Goal: Information Seeking & Learning: Understand process/instructions

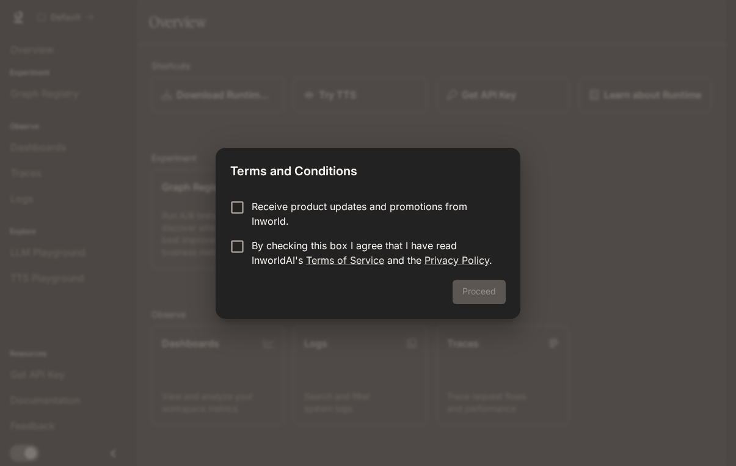
click at [276, 204] on p "Receive product updates and promotions from Inworld." at bounding box center [374, 213] width 244 height 29
click at [280, 252] on p "By checking this box I agree that I have read InworldAI's Terms of Service and …" at bounding box center [374, 252] width 244 height 29
click at [494, 289] on button "Proceed" at bounding box center [478, 292] width 53 height 24
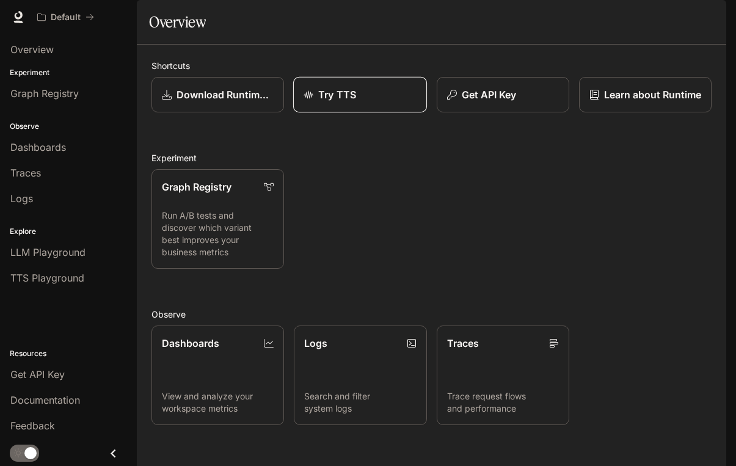
click at [363, 102] on div "Try TTS" at bounding box center [359, 94] width 113 height 15
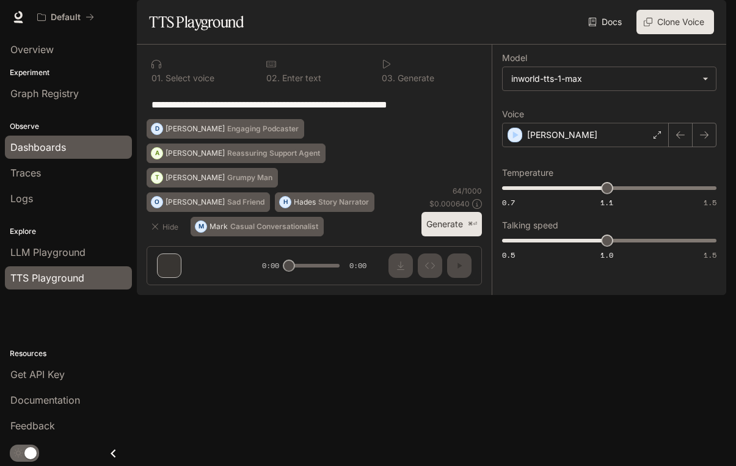
click at [51, 138] on link "Dashboards" at bounding box center [68, 147] width 127 height 23
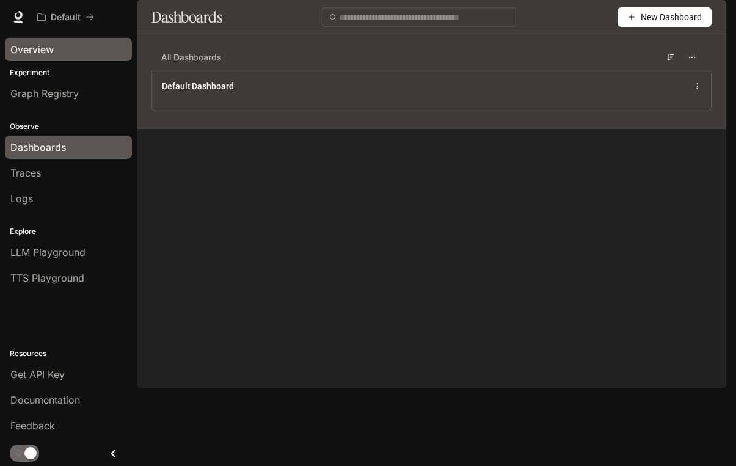
click at [82, 44] on div "Overview" at bounding box center [68, 49] width 116 height 15
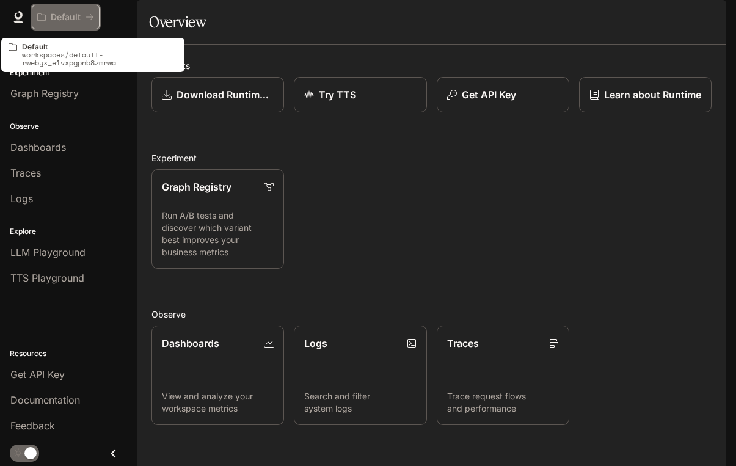
click at [69, 12] on p "Default" at bounding box center [66, 17] width 30 height 10
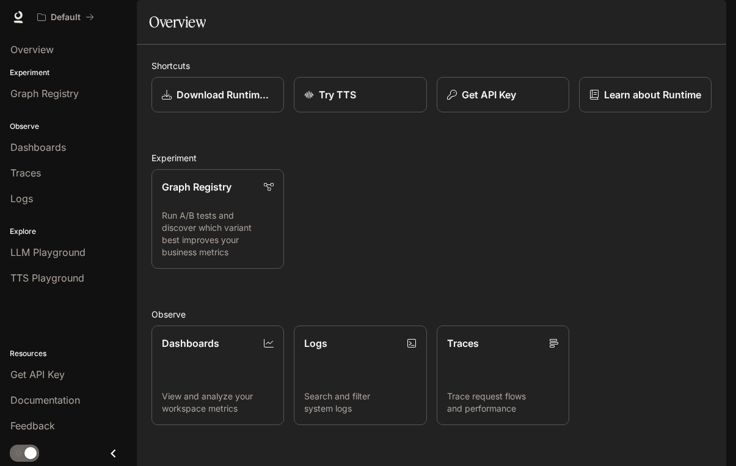
click at [710, 18] on img "button" at bounding box center [708, 17] width 17 height 17
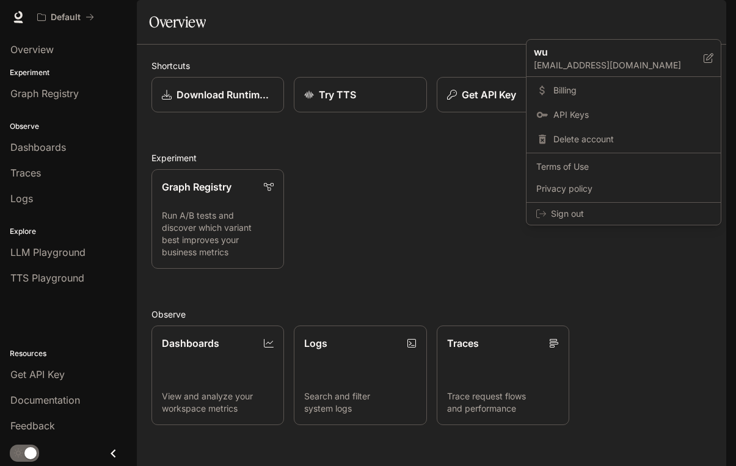
click at [710, 18] on div at bounding box center [368, 233] width 736 height 466
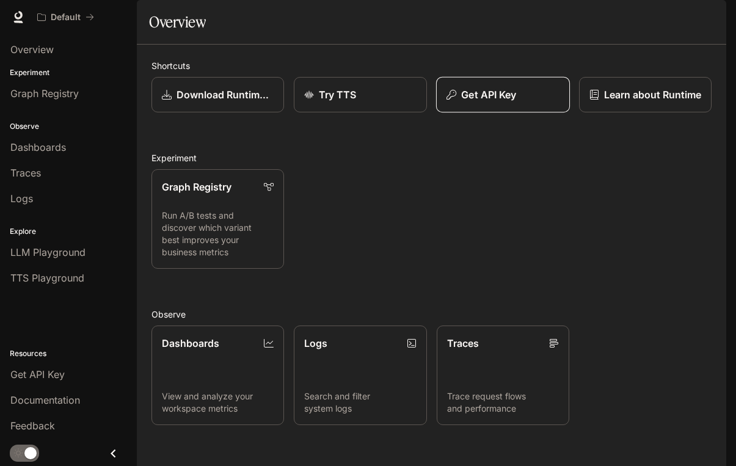
click at [515, 113] on button "Get API Key" at bounding box center [502, 95] width 134 height 36
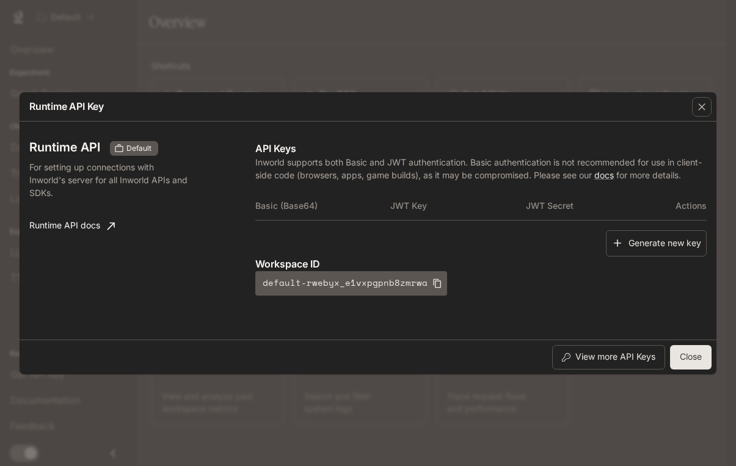
click at [706, 361] on button "Close" at bounding box center [691, 357] width 42 height 24
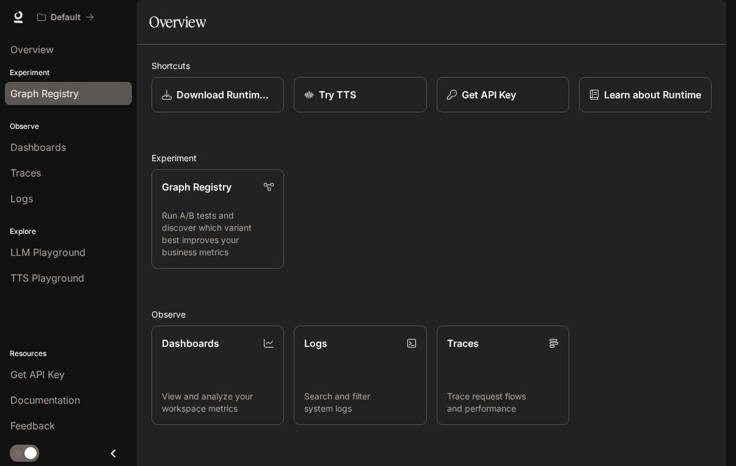
click at [37, 89] on span "Graph Registry" at bounding box center [44, 93] width 68 height 15
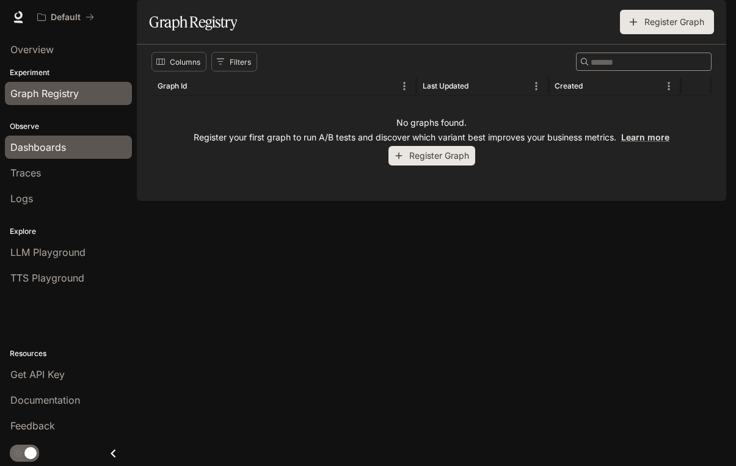
click at [45, 146] on span "Dashboards" at bounding box center [38, 147] width 56 height 15
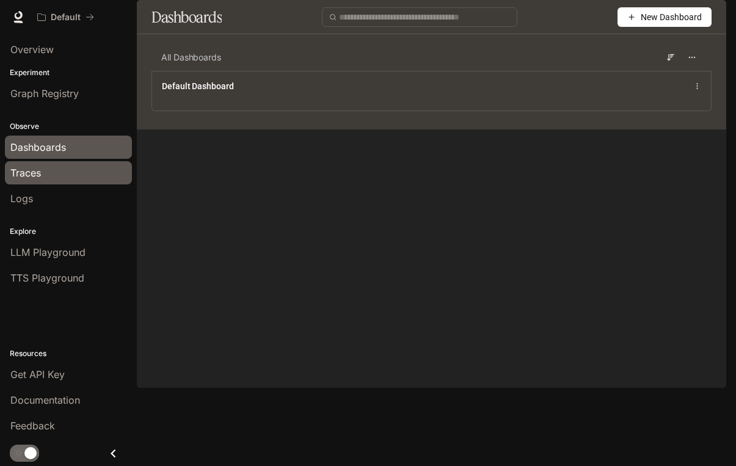
click at [41, 180] on span "Traces" at bounding box center [25, 172] width 31 height 15
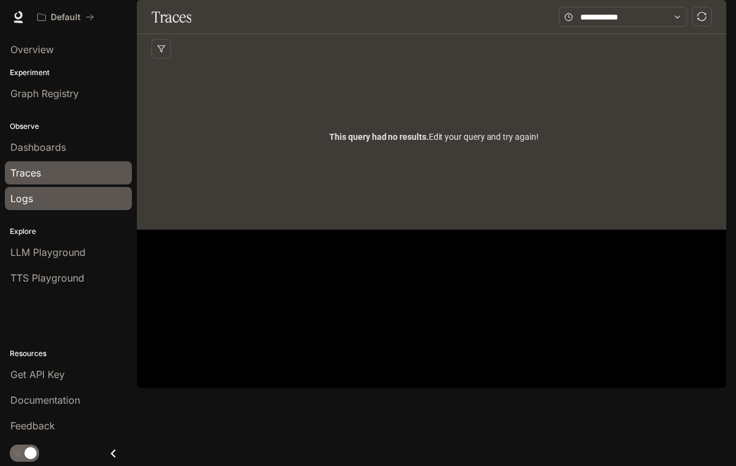
click at [38, 199] on div "Logs" at bounding box center [68, 198] width 116 height 15
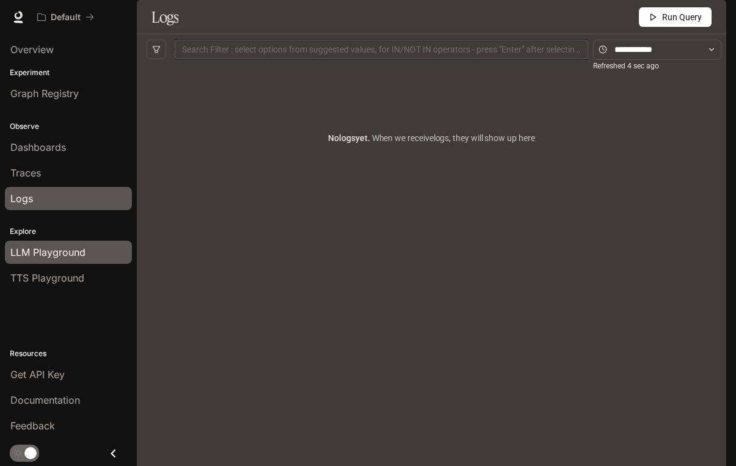
click at [60, 244] on link "LLM Playground" at bounding box center [68, 252] width 127 height 23
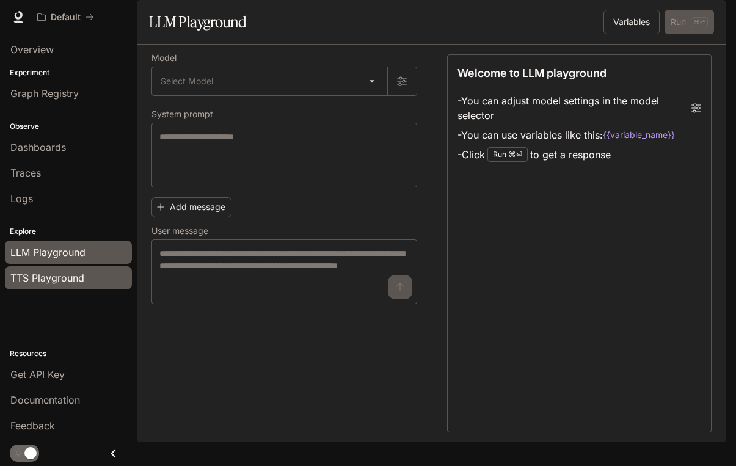
click at [60, 272] on span "TTS Playground" at bounding box center [47, 278] width 74 height 15
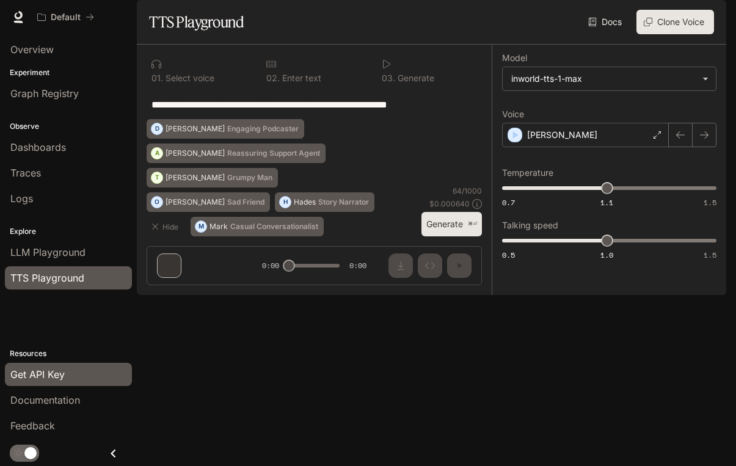
click at [56, 374] on span "Get API Key" at bounding box center [37, 374] width 54 height 15
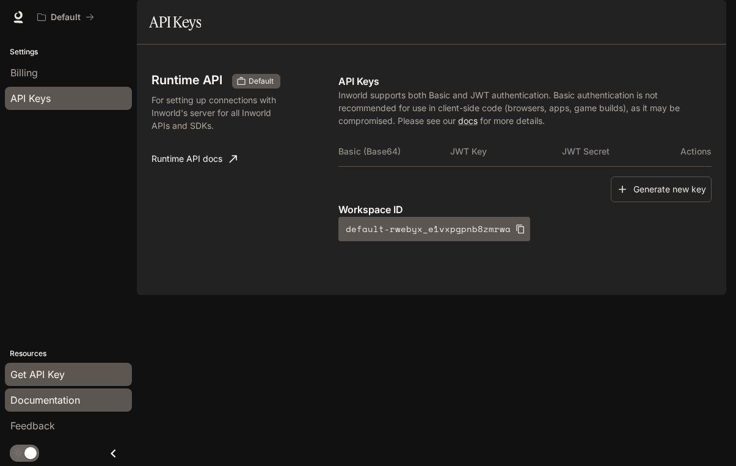
click at [68, 393] on span "Documentation" at bounding box center [45, 400] width 70 height 15
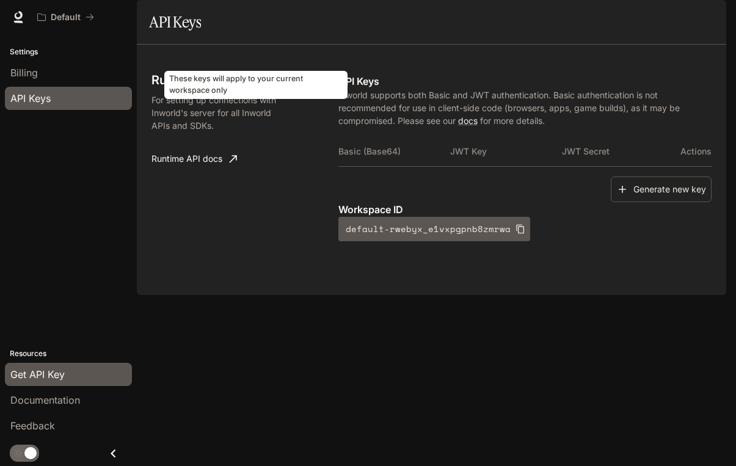
click at [271, 87] on span "Default" at bounding box center [261, 81] width 35 height 11
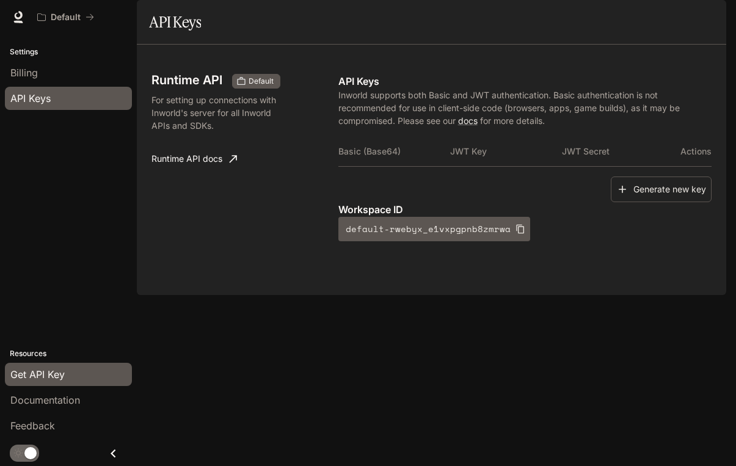
click at [222, 132] on p "For setting up connections with Inworld's server for all Inworld APIs and SDKs." at bounding box center [217, 112] width 133 height 38
click at [355, 127] on p "Inworld supports both Basic and JWT authentication. Basic authentication is not…" at bounding box center [524, 108] width 373 height 38
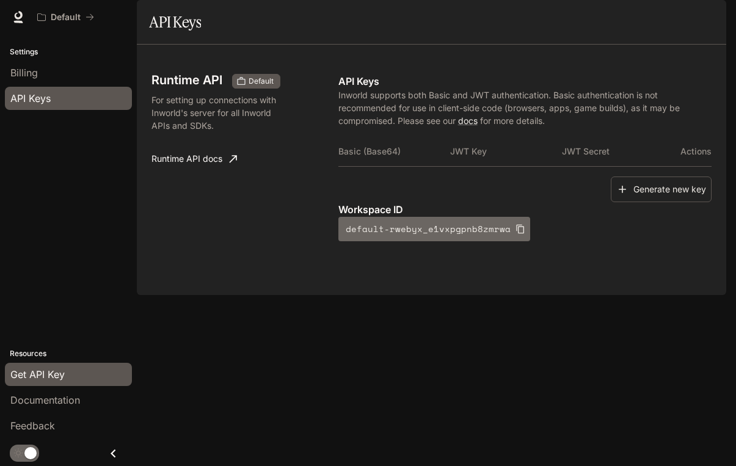
click at [404, 241] on button "default-rwebyx_e1vxpgpnb8zmrwa" at bounding box center [434, 229] width 192 height 24
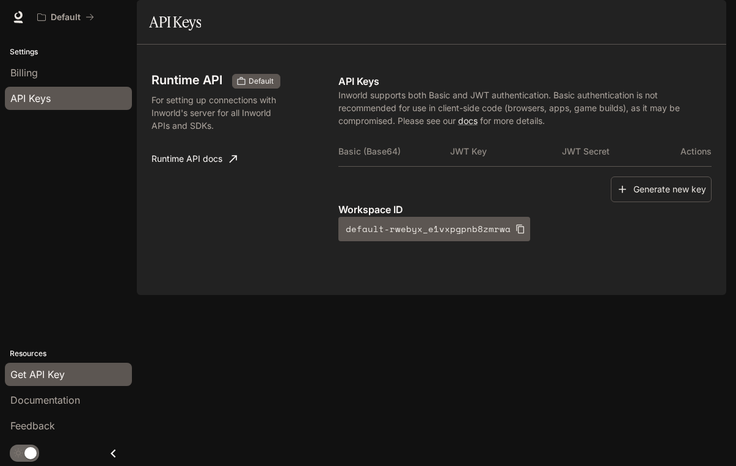
click at [195, 171] on link "Runtime API docs" at bounding box center [194, 159] width 95 height 24
click at [18, 378] on span "Get API Key" at bounding box center [37, 374] width 54 height 15
click at [81, 405] on div "Documentation" at bounding box center [68, 400] width 116 height 15
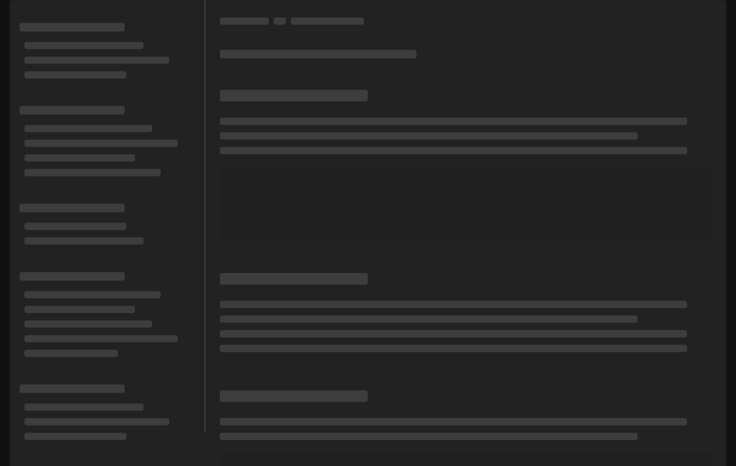
click at [175, 181] on div at bounding box center [107, 142] width 175 height 78
